Goal: Transaction & Acquisition: Purchase product/service

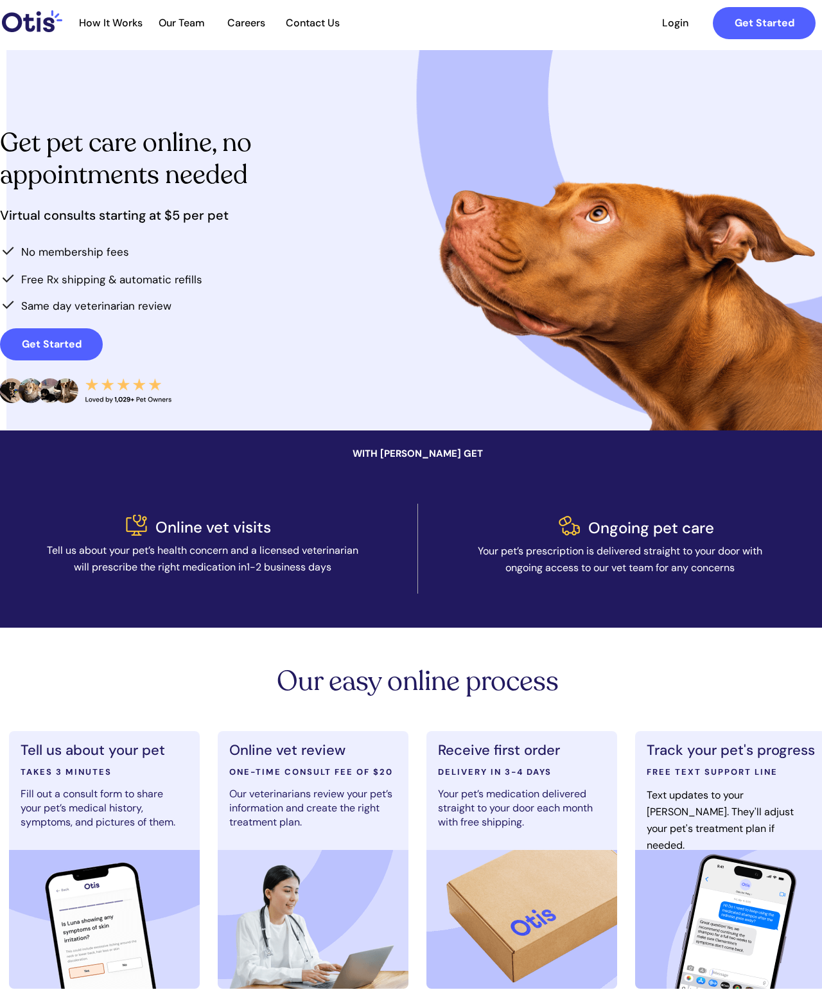
click at [657, 26] on span "Login" at bounding box center [675, 23] width 59 height 12
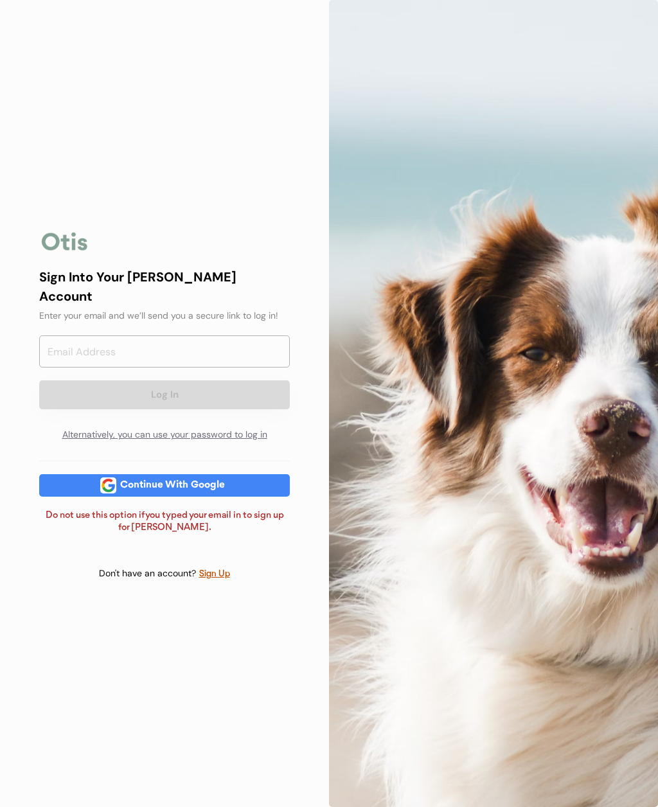
click at [265, 474] on div "Continue With Google" at bounding box center [164, 485] width 251 height 22
click at [231, 339] on input "email" at bounding box center [164, 351] width 251 height 32
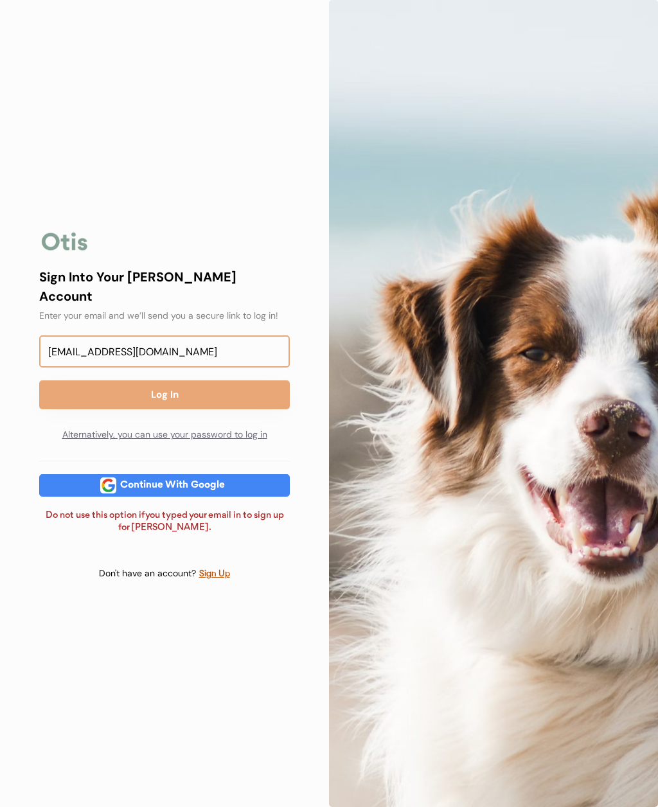
type input "ang2341@gmail.com"
click at [249, 380] on button "Log In" at bounding box center [164, 394] width 251 height 29
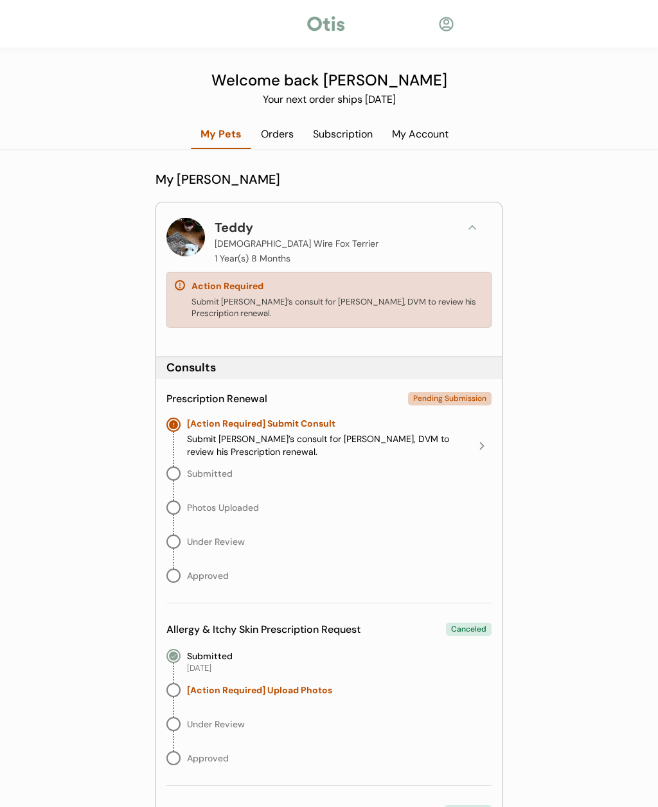
click at [390, 305] on div "Submit Teddy’s consult for Dr. Jamie Clanin, DVM to review his Prescription ren…" at bounding box center [337, 307] width 292 height 23
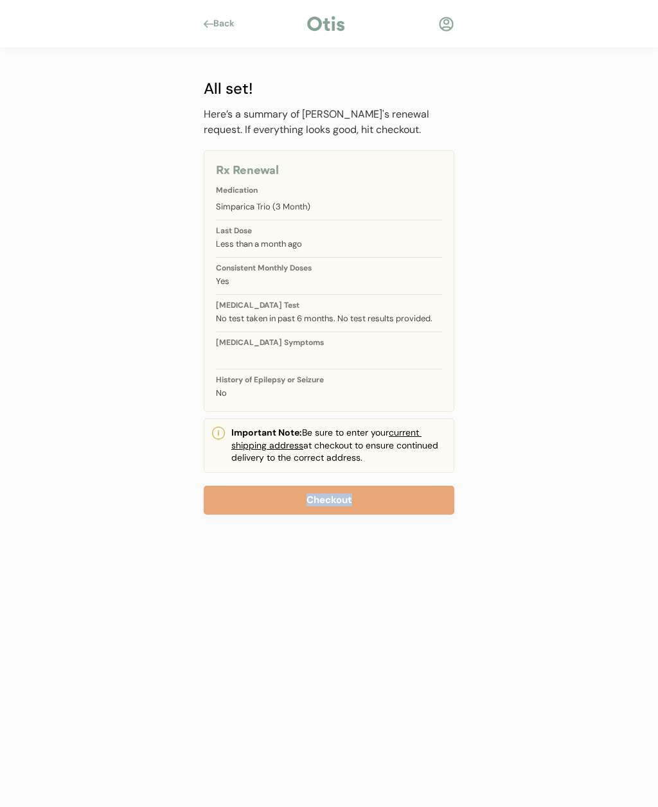
click at [538, 461] on div "Back All set! Here’s a summary of Teddy's renewal request. If everything looks …" at bounding box center [329, 403] width 658 height 807
click at [373, 494] on button "Checkout" at bounding box center [329, 500] width 251 height 29
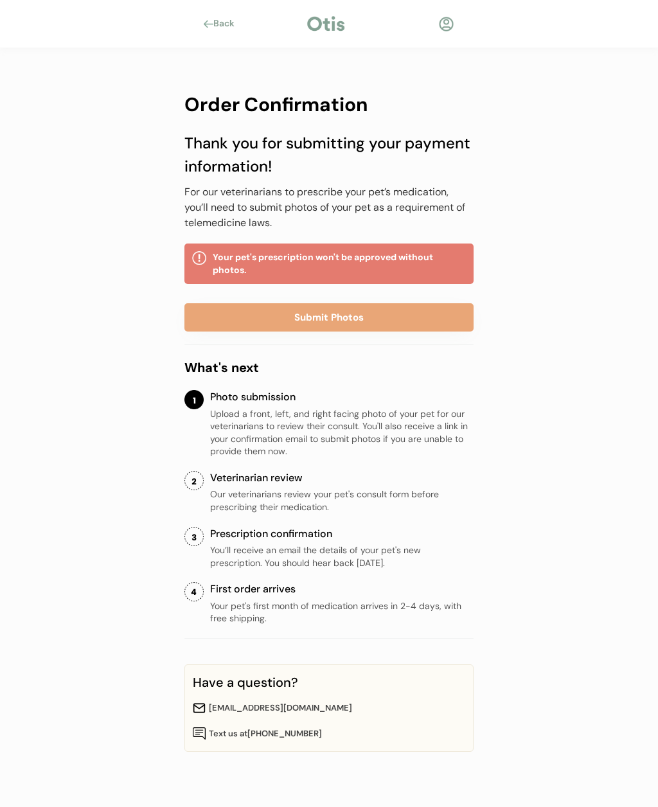
scroll to position [19, 0]
